Goal: Unclear

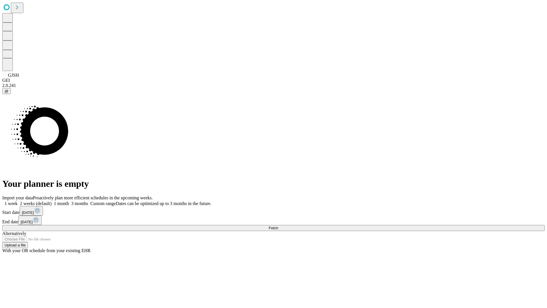
click at [278, 226] on span "Fetch" at bounding box center [273, 228] width 9 height 4
